Goal: Task Accomplishment & Management: Use online tool/utility

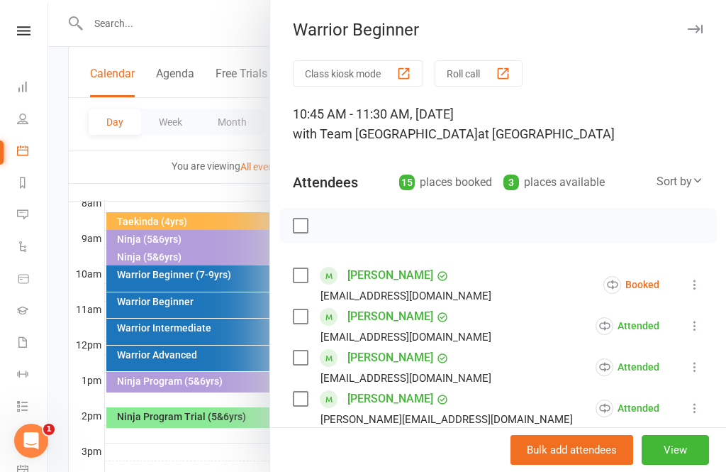
click at [700, 291] on icon at bounding box center [695, 284] width 14 height 14
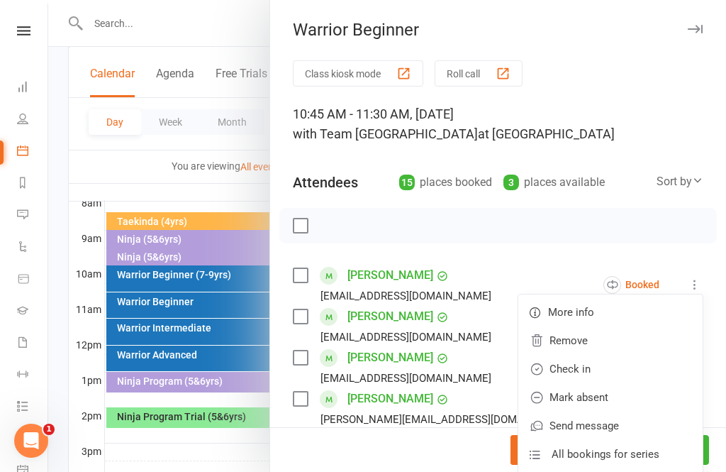
click at [602, 372] on link "Check in" at bounding box center [610, 369] width 184 height 28
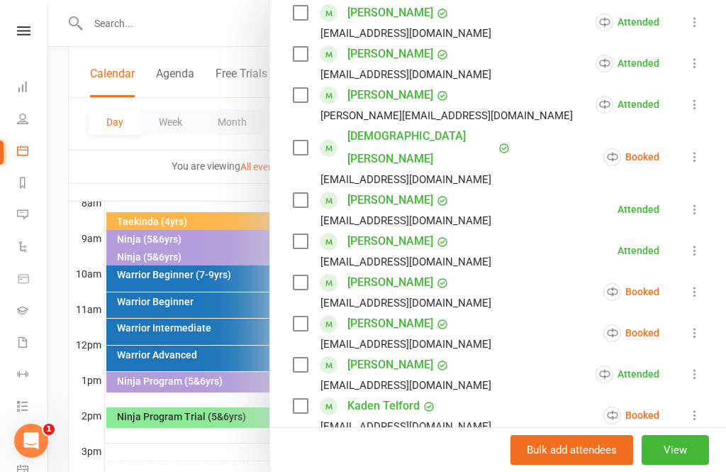
scroll to position [321, 0]
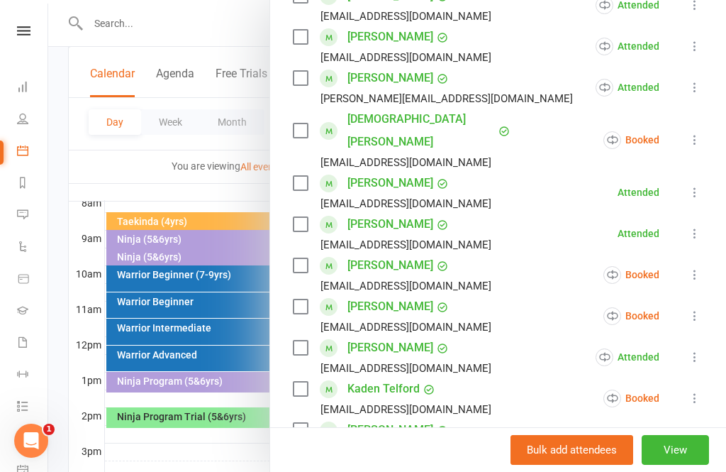
click at [701, 134] on icon at bounding box center [695, 140] width 14 height 14
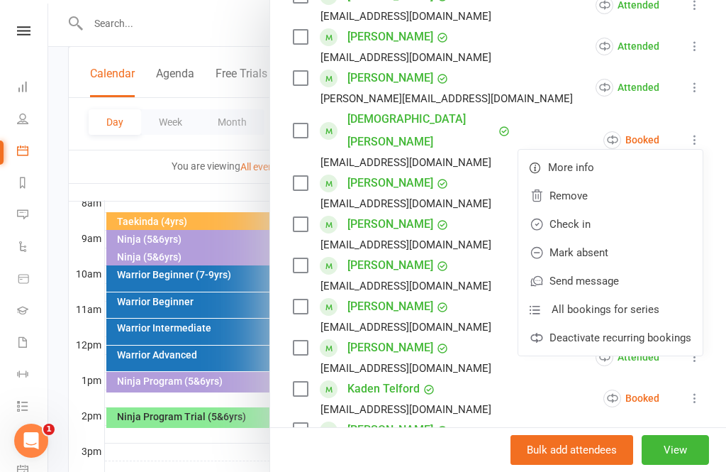
click at [597, 239] on link "Mark absent" at bounding box center [610, 252] width 184 height 28
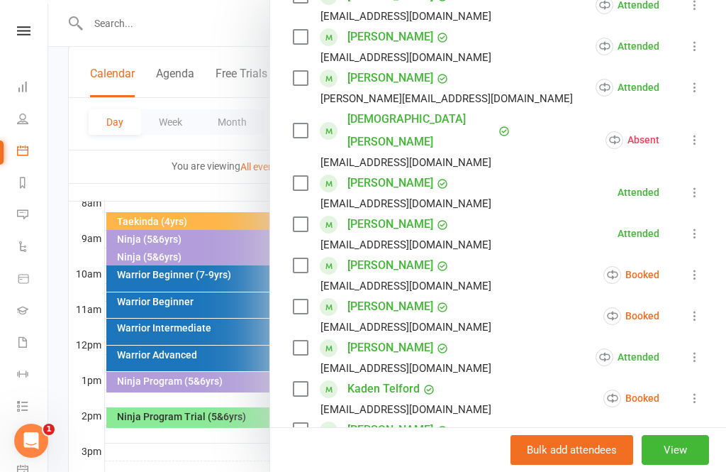
click at [698, 267] on icon at bounding box center [695, 274] width 14 height 14
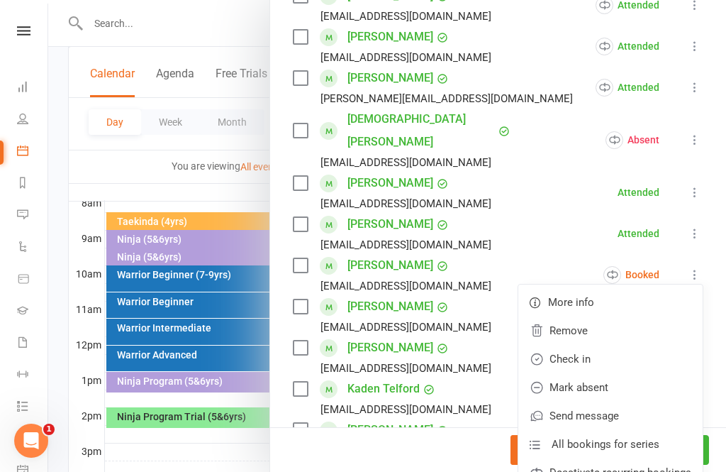
click at [616, 345] on link "Check in" at bounding box center [610, 359] width 184 height 28
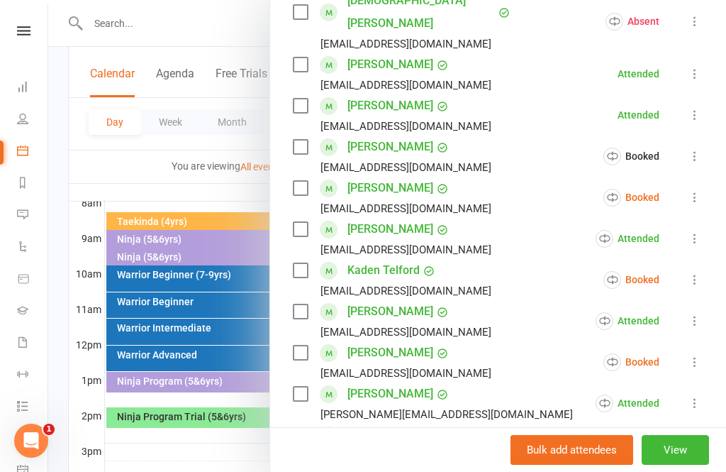
scroll to position [439, 0]
click at [698, 190] on icon at bounding box center [695, 197] width 14 height 14
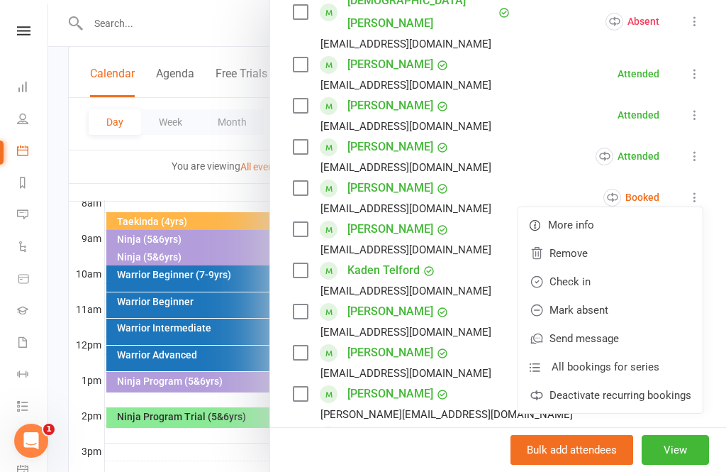
click at [628, 296] on link "Mark absent" at bounding box center [610, 310] width 184 height 28
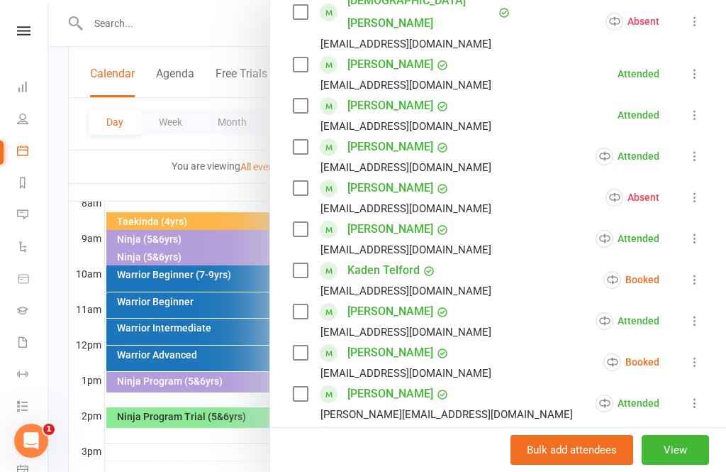
click at [701, 272] on icon at bounding box center [695, 279] width 14 height 14
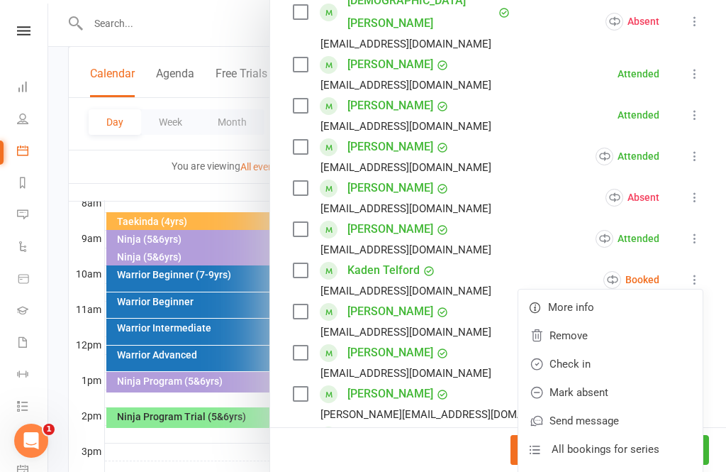
click at [630, 378] on link "Mark absent" at bounding box center [610, 392] width 184 height 28
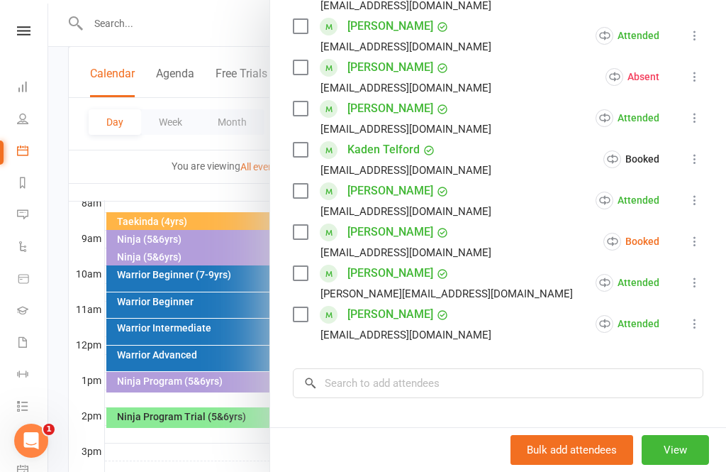
scroll to position [575, 0]
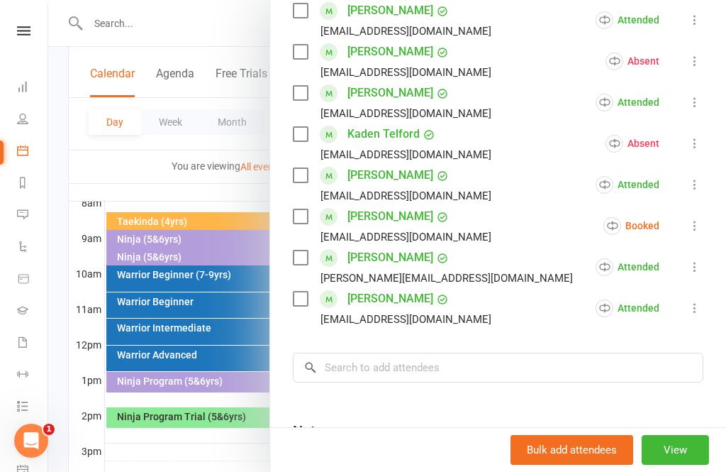
click at [702, 218] on icon at bounding box center [695, 225] width 14 height 14
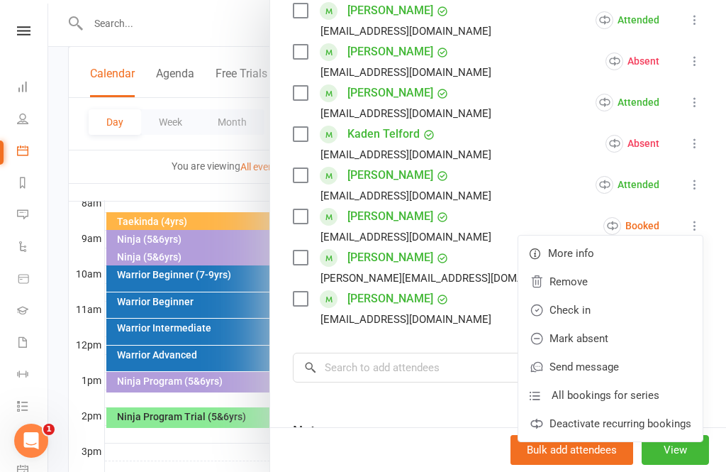
click at [604, 296] on link "Check in" at bounding box center [610, 310] width 184 height 28
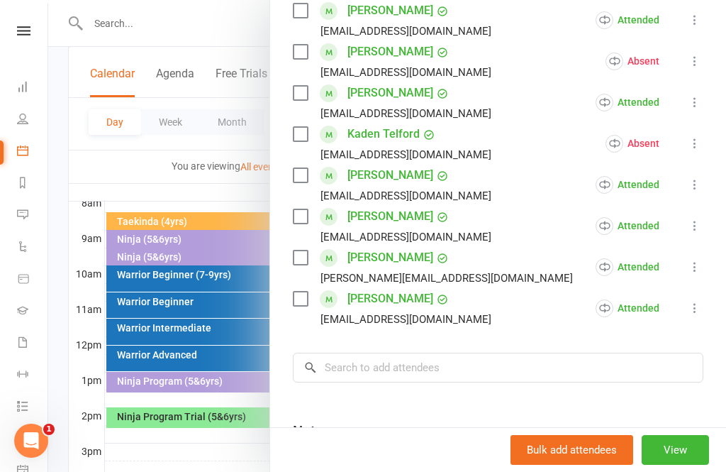
click at [682, 435] on button "View" at bounding box center [675, 450] width 67 height 30
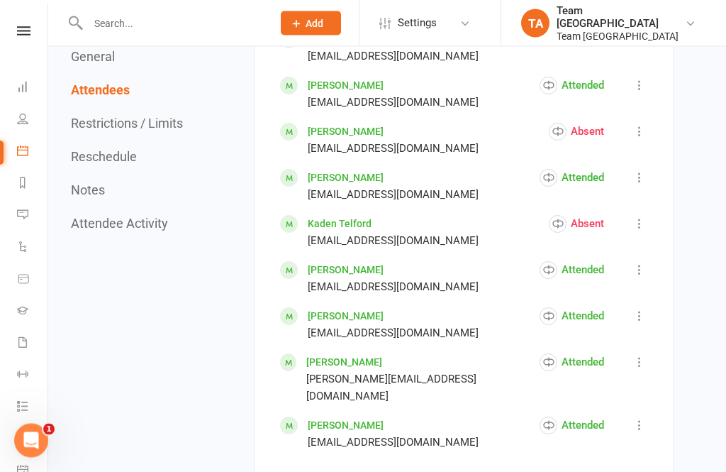
scroll to position [1109, 0]
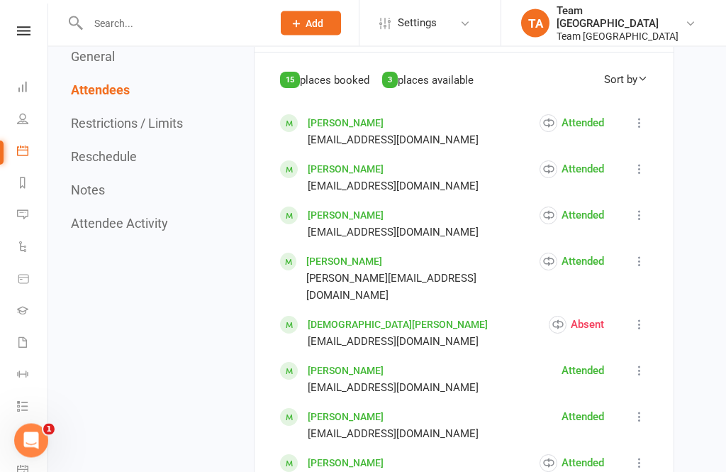
click at [355, 256] on link "[PERSON_NAME]" at bounding box center [344, 261] width 76 height 11
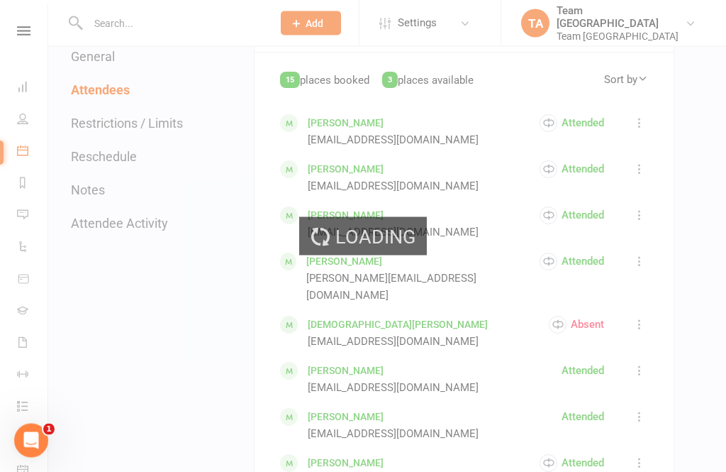
scroll to position [730, 0]
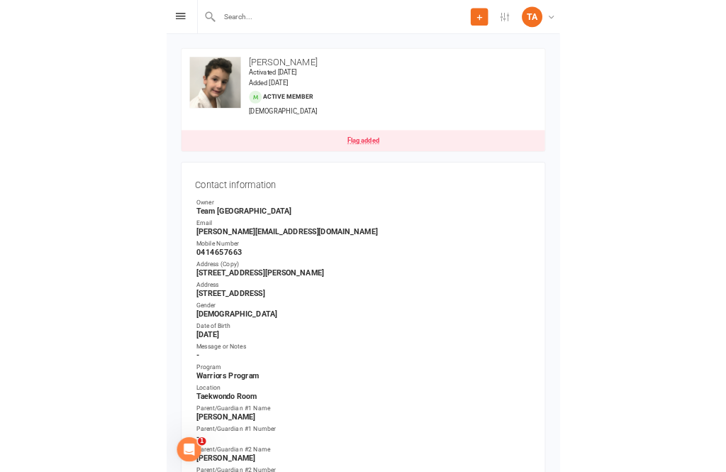
scroll to position [1, 0]
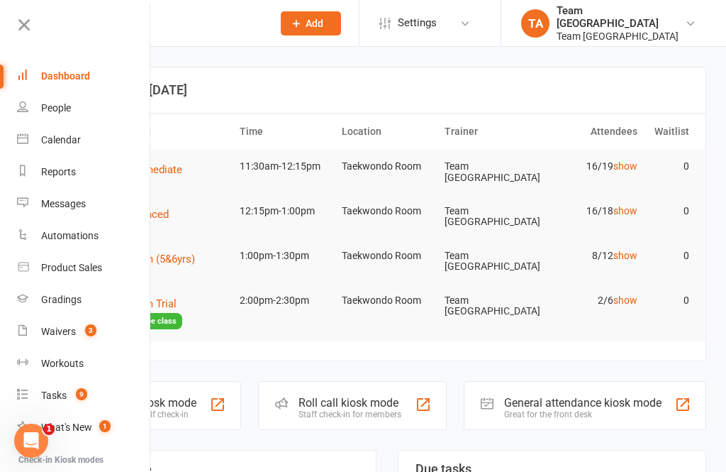
click at [88, 139] on link "Calendar" at bounding box center [84, 140] width 134 height 32
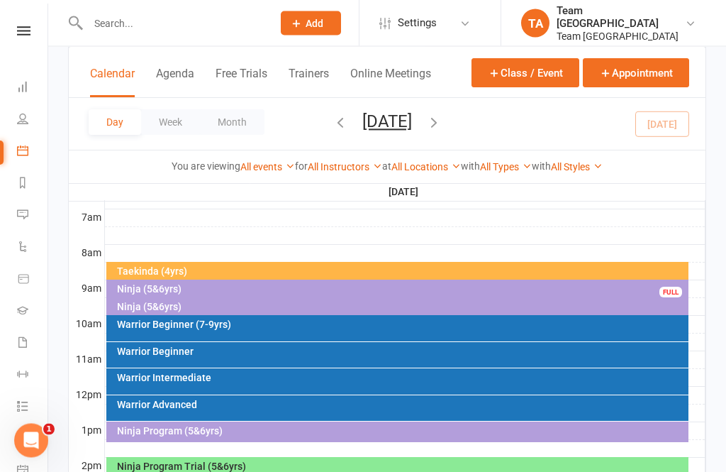
scroll to position [381, 0]
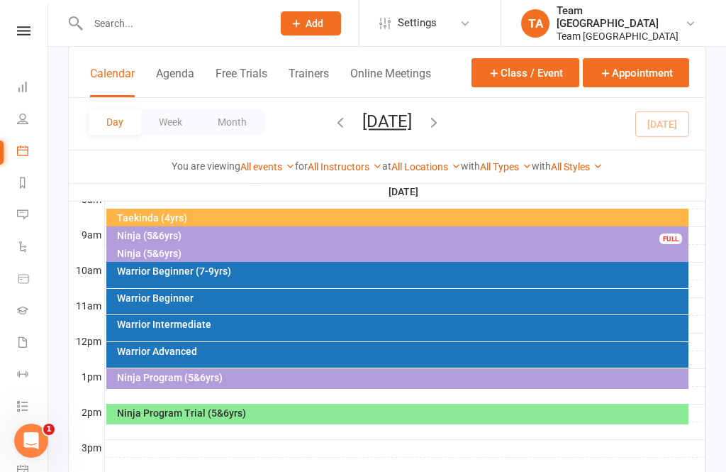
click at [215, 297] on div "Warrior Beginner" at bounding box center [401, 298] width 570 height 10
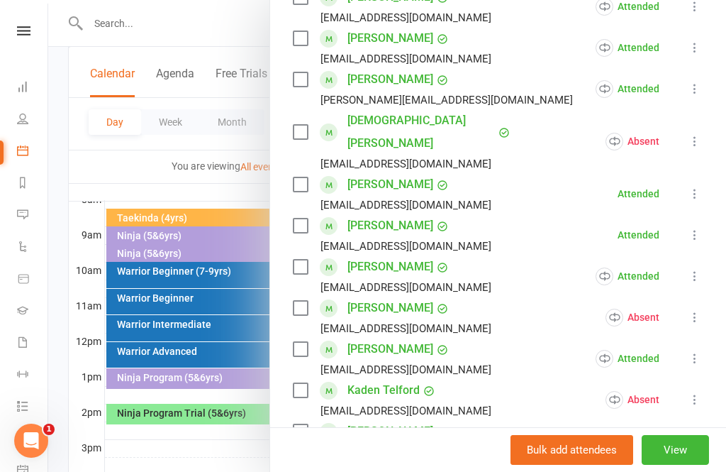
scroll to position [321, 0]
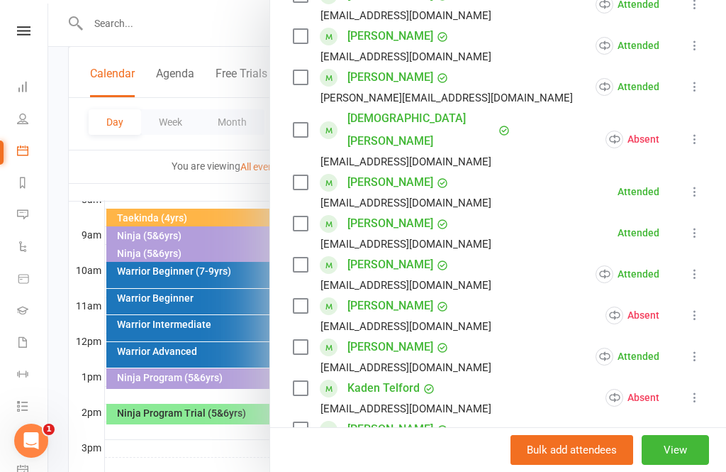
click at [191, 329] on div at bounding box center [387, 236] width 678 height 472
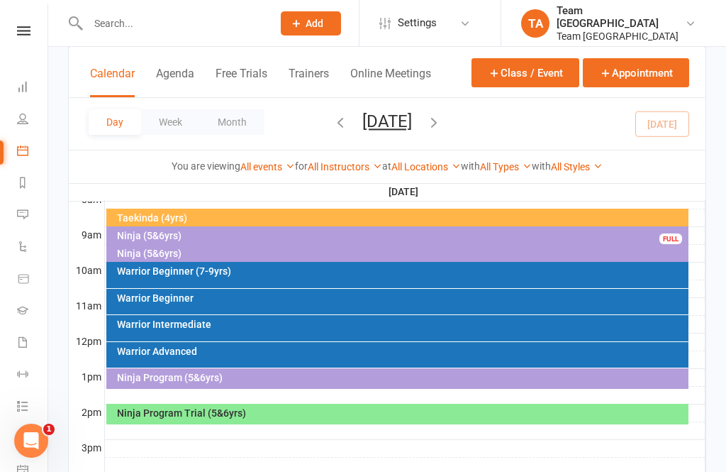
click at [191, 327] on div "Warrior Intermediate" at bounding box center [401, 324] width 570 height 10
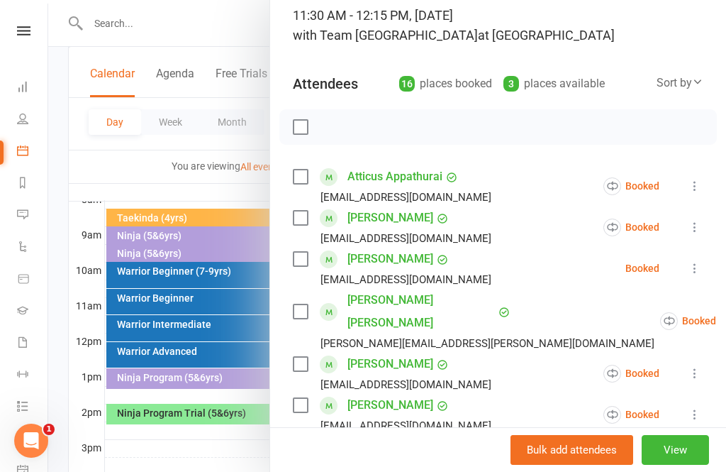
scroll to position [100, 0]
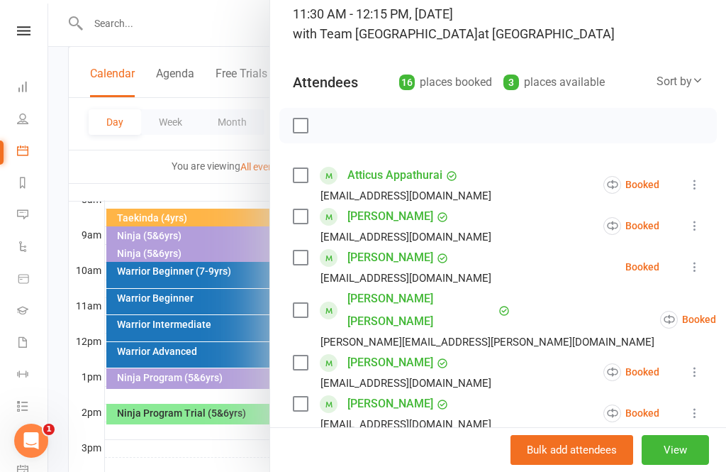
click at [686, 464] on button "View" at bounding box center [675, 450] width 67 height 30
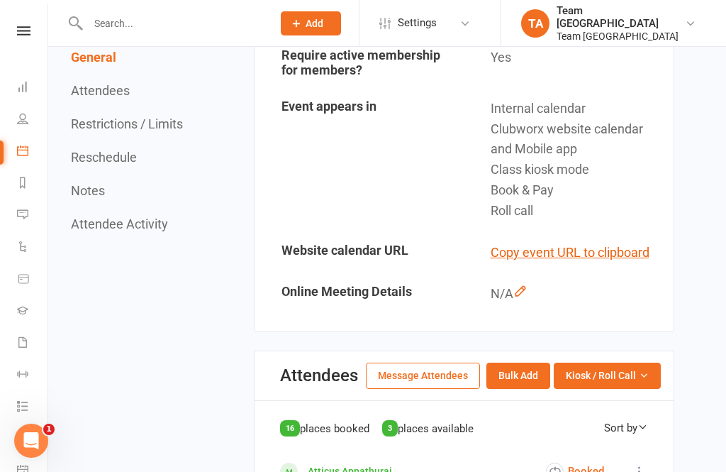
scroll to position [439, 0]
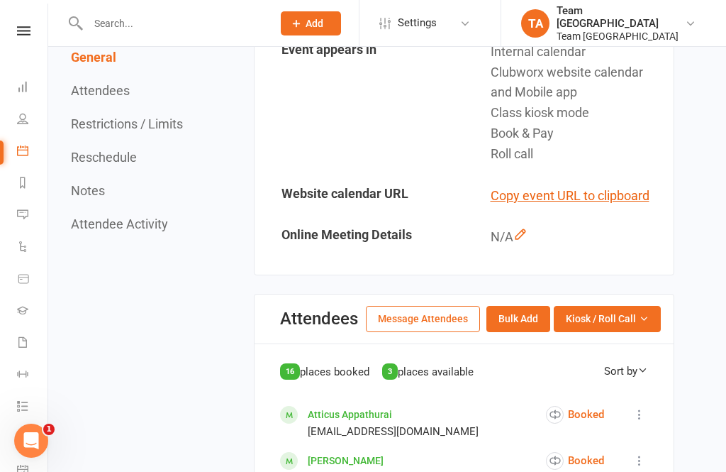
click at [636, 317] on button "Kiosk / Roll Call" at bounding box center [607, 319] width 107 height 26
click at [596, 374] on link "Enter Roll Call" at bounding box center [590, 379] width 140 height 28
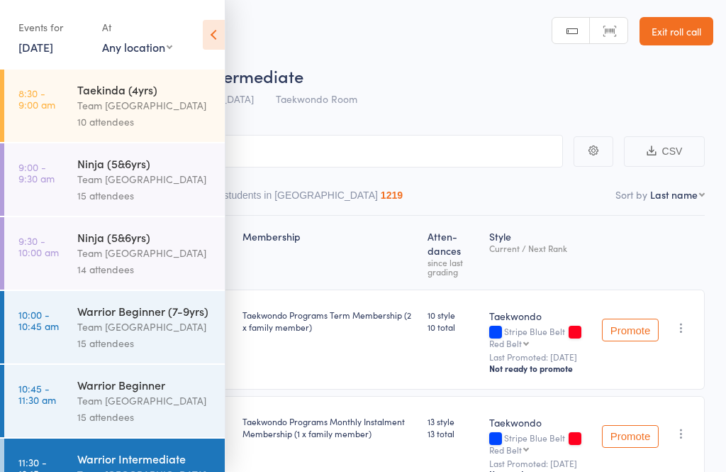
click at [160, 462] on div "Warrior Intermediate" at bounding box center [144, 458] width 135 height 16
click at [211, 31] on icon at bounding box center [214, 35] width 22 height 30
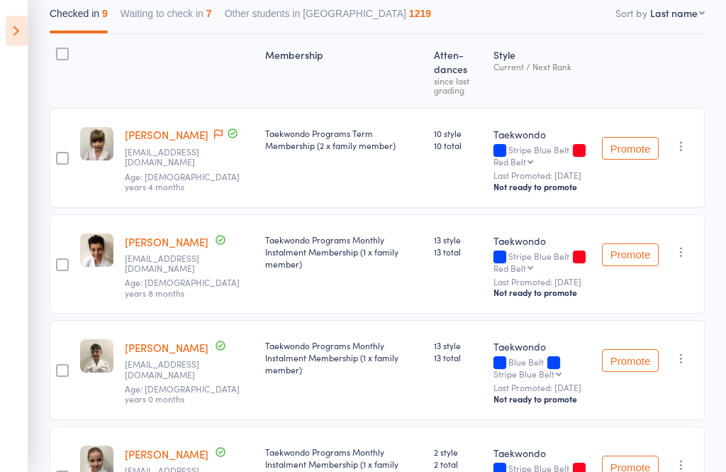
scroll to position [180, 0]
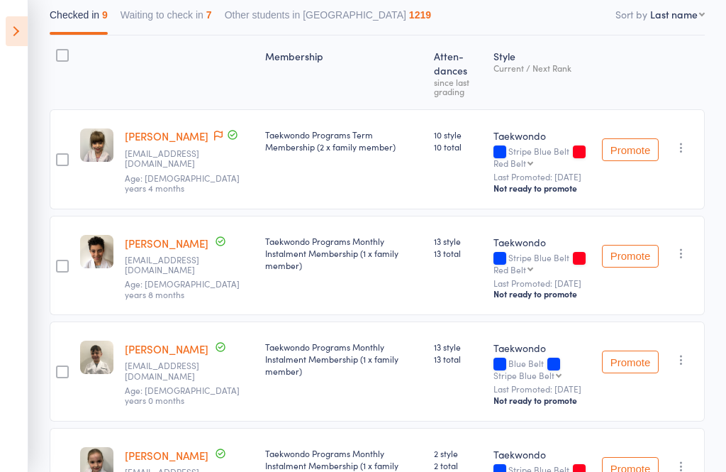
click at [192, 16] on button "Waiting to check in 7" at bounding box center [166, 18] width 91 height 33
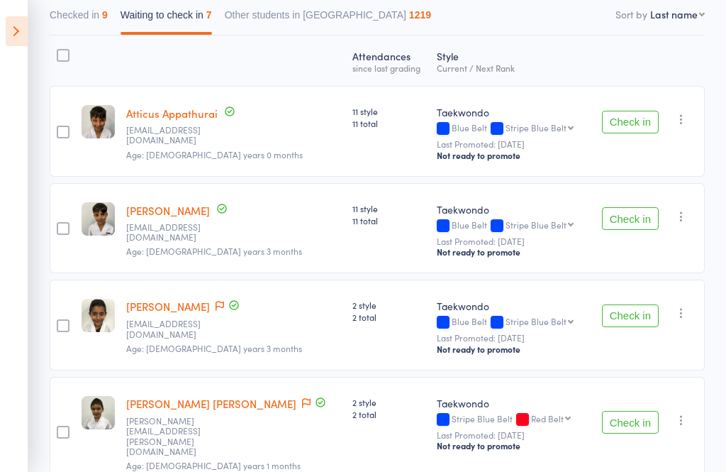
click at [689, 119] on icon "button" at bounding box center [681, 119] width 14 height 14
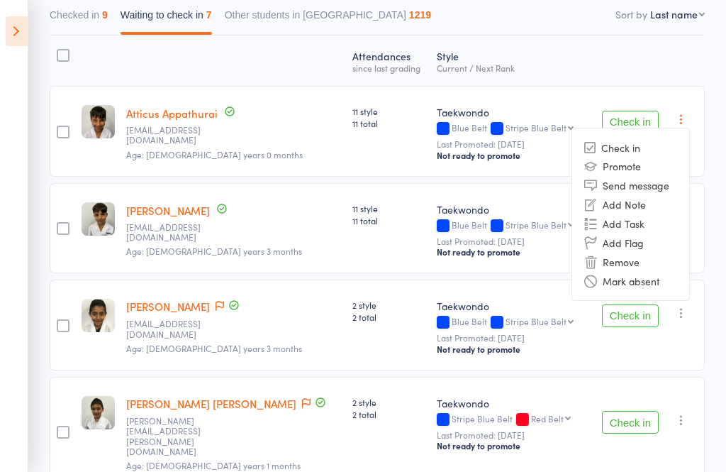
click at [665, 289] on li "Mark absent" at bounding box center [630, 280] width 117 height 19
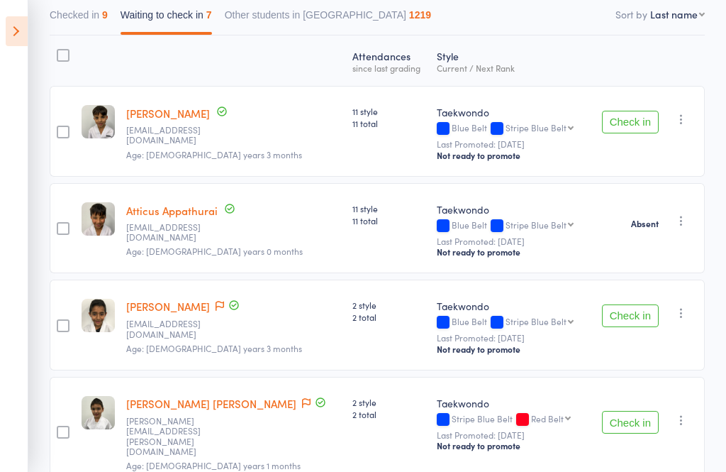
click at [687, 117] on icon "button" at bounding box center [681, 119] width 14 height 14
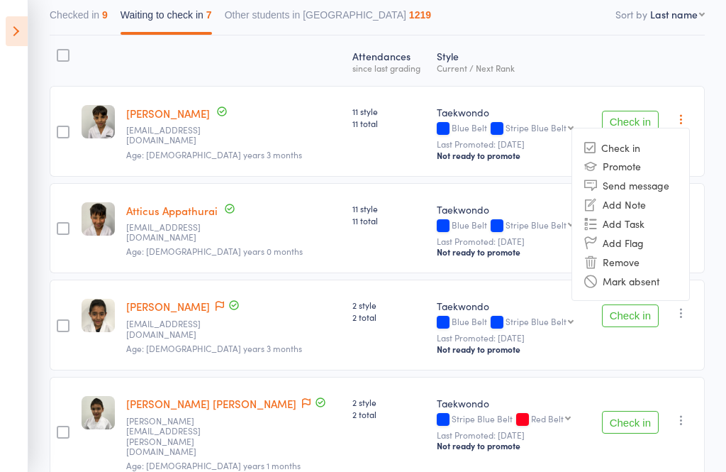
click at [666, 284] on li "Mark absent" at bounding box center [630, 280] width 117 height 19
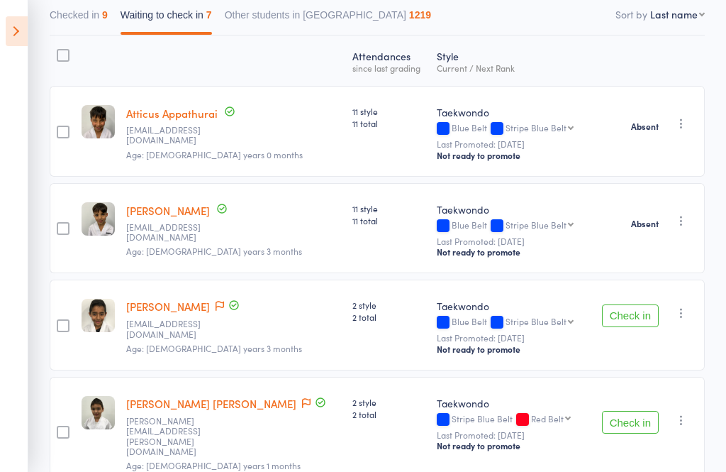
click at [632, 316] on button "Check in" at bounding box center [630, 315] width 57 height 23
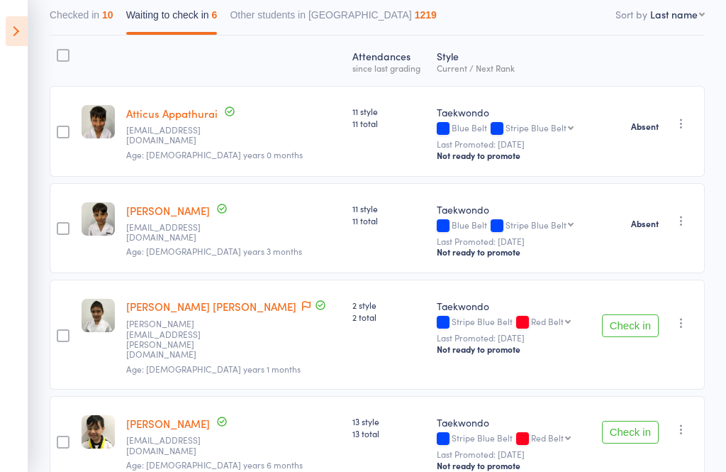
click at [690, 314] on button "button" at bounding box center [681, 322] width 17 height 17
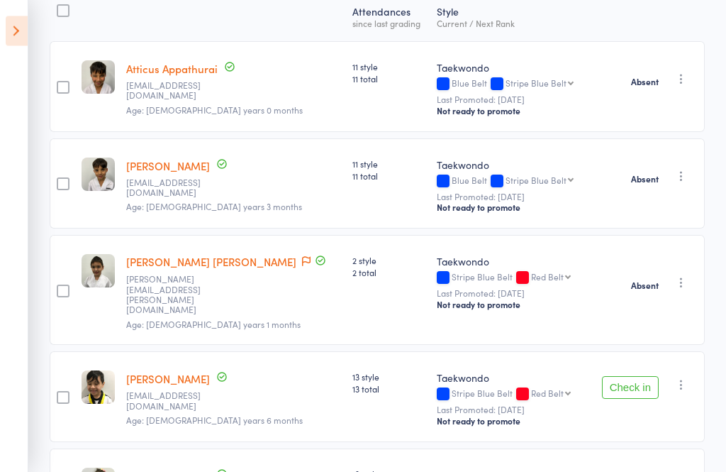
scroll to position [281, 0]
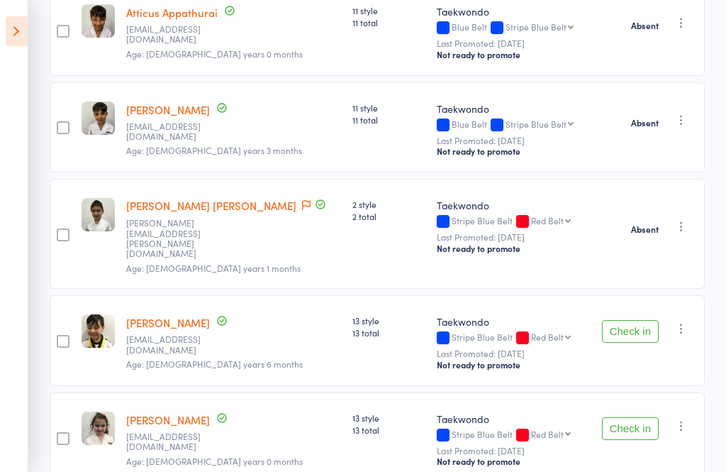
click at [689, 321] on icon "button" at bounding box center [681, 328] width 14 height 14
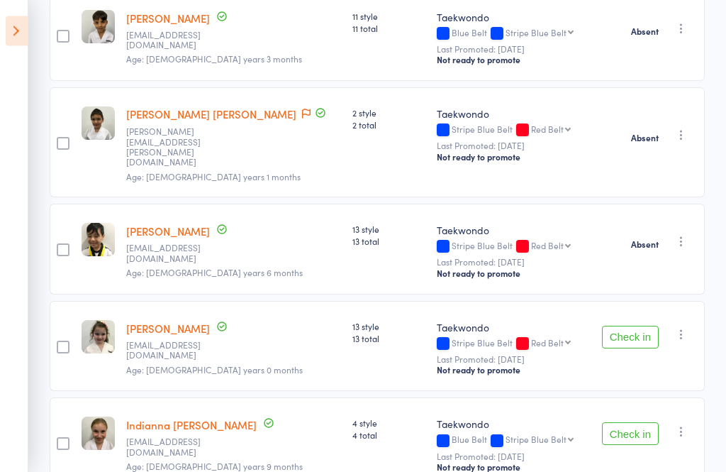
scroll to position [391, 0]
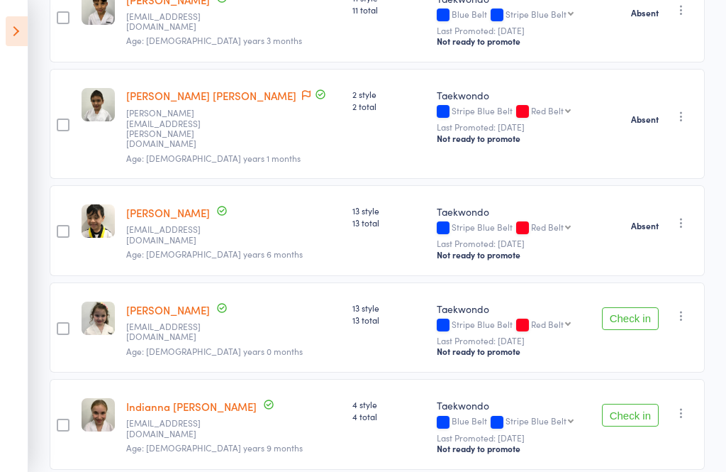
click at [690, 307] on button "button" at bounding box center [681, 315] width 17 height 17
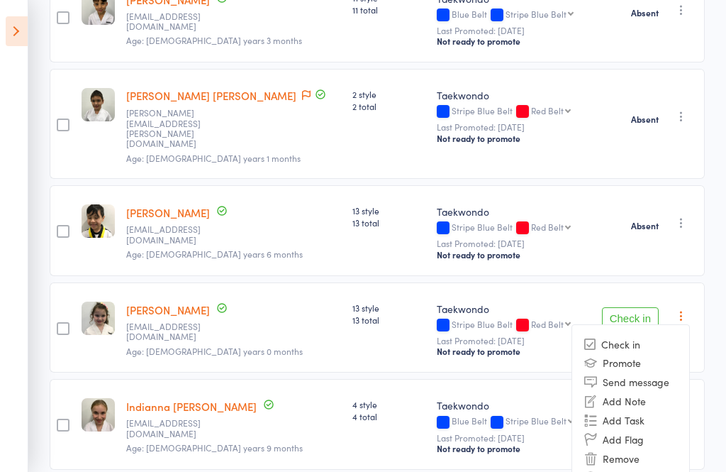
click at [668, 467] on li "Mark absent" at bounding box center [630, 476] width 117 height 19
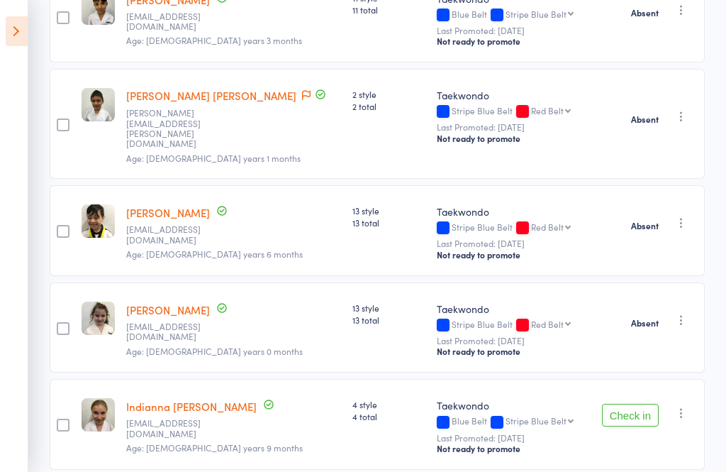
click at [689, 405] on button "button" at bounding box center [681, 412] width 17 height 17
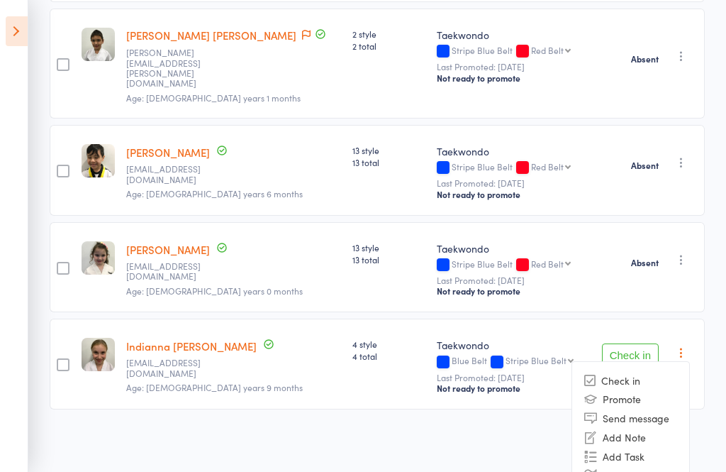
scroll to position [452, 0]
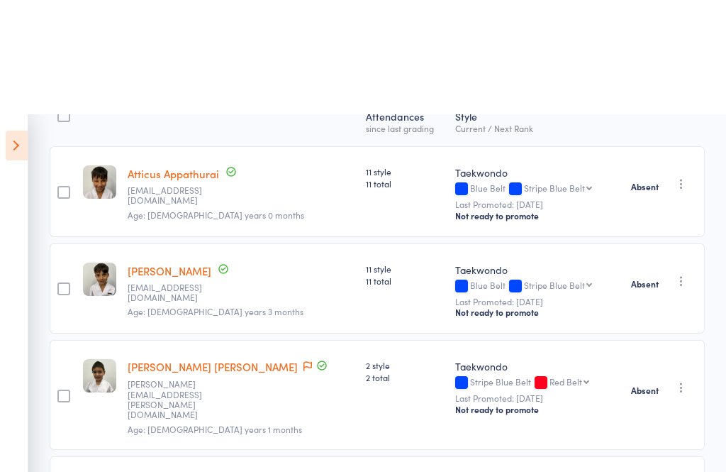
scroll to position [0, 0]
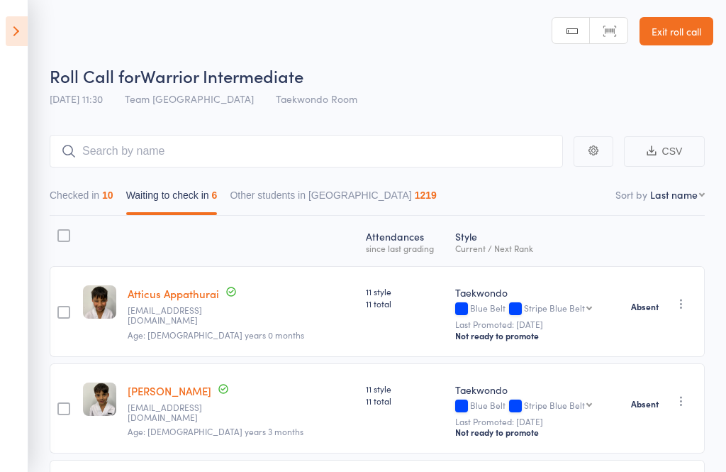
click at [87, 202] on button "Checked in 10" at bounding box center [82, 198] width 64 height 33
